Goal: Browse casually

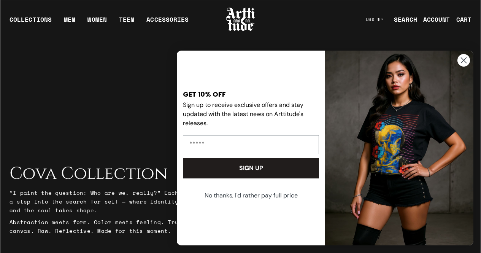
click at [224, 195] on button "No thanks, I'd rather pay full price" at bounding box center [251, 195] width 138 height 19
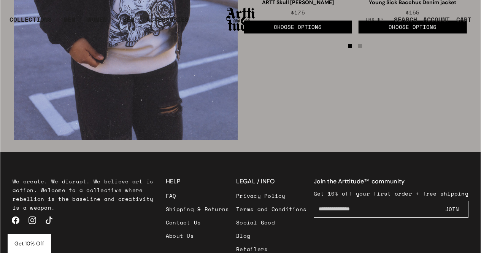
scroll to position [1197, 0]
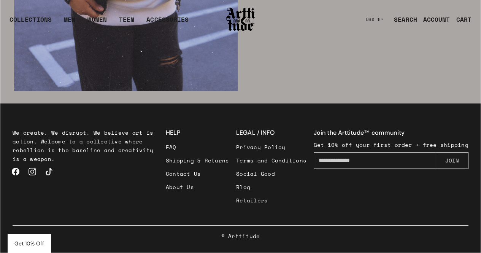
click at [189, 186] on link "About Us" at bounding box center [198, 186] width 64 height 13
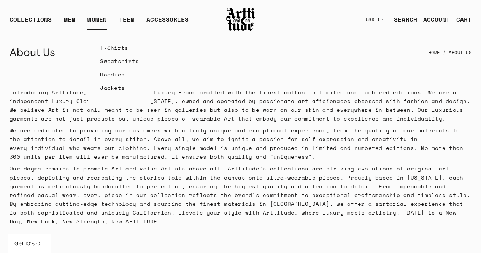
click at [103, 17] on link "WOMEN" at bounding box center [97, 22] width 19 height 15
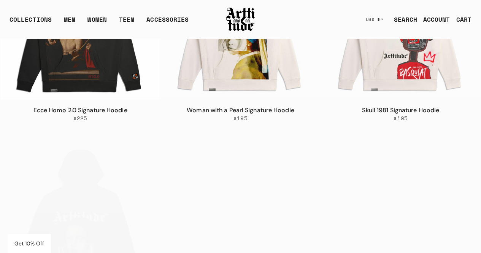
scroll to position [838, 0]
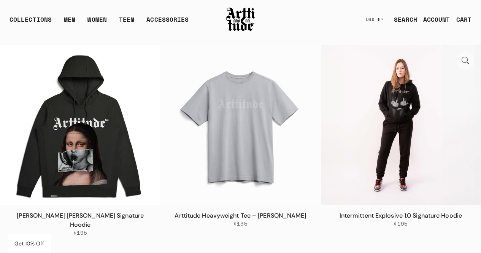
drag, startPoint x: 247, startPoint y: 109, endPoint x: 475, endPoint y: 68, distance: 231.2
click at [475, 68] on img at bounding box center [401, 125] width 160 height 160
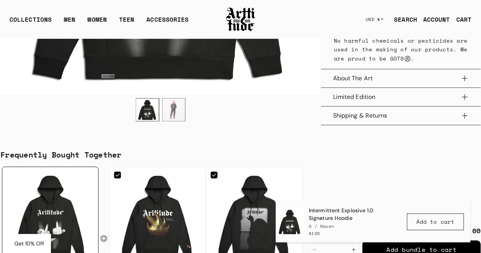
scroll to position [571, 0]
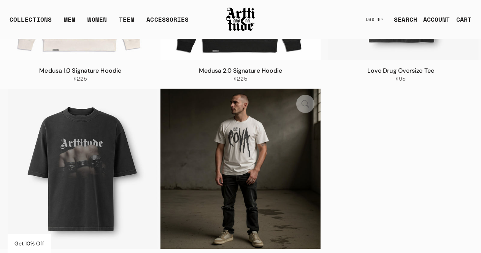
scroll to position [3083, 0]
